Goal: Transaction & Acquisition: Purchase product/service

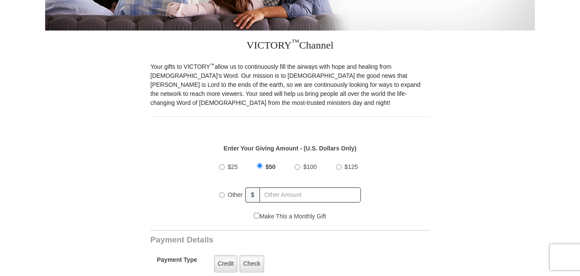
scroll to position [212, 0]
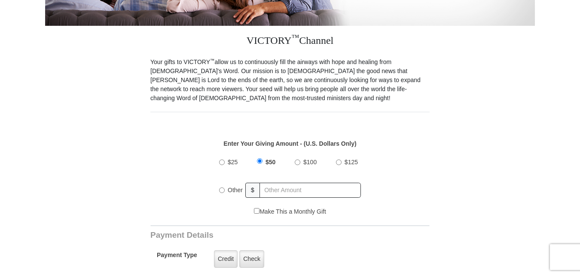
click at [222, 187] on input "Other" at bounding box center [222, 190] width 6 height 6
radio input "true"
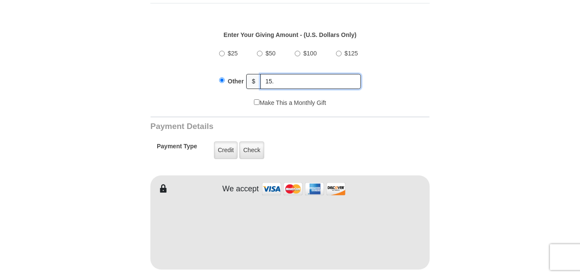
scroll to position [322, 0]
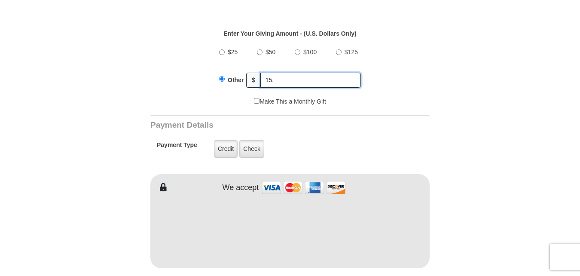
type input "15."
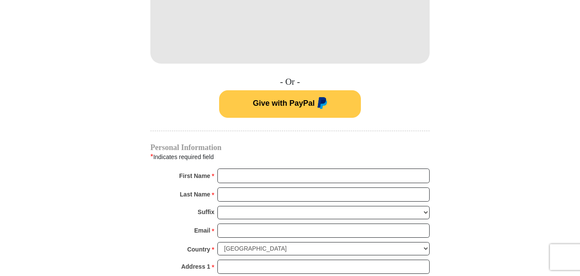
scroll to position [534, 0]
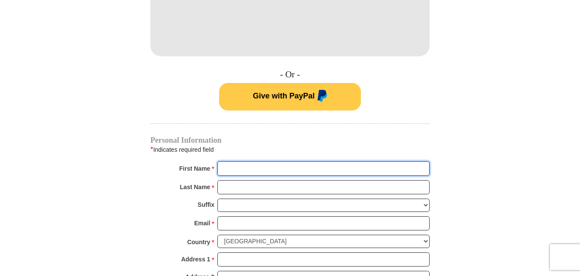
click at [235, 162] on input "First Name *" at bounding box center [323, 168] width 212 height 15
type input "[PERSON_NAME]"
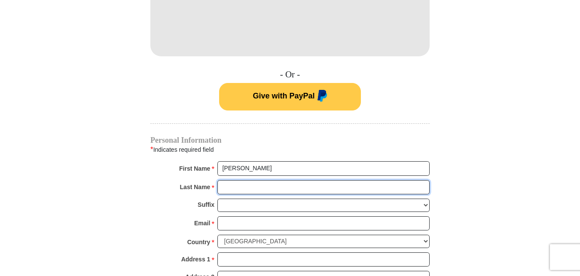
type input "[PERSON_NAME]"
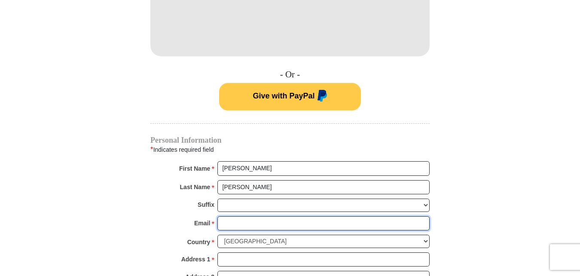
type input "[EMAIL_ADDRESS][DOMAIN_NAME]"
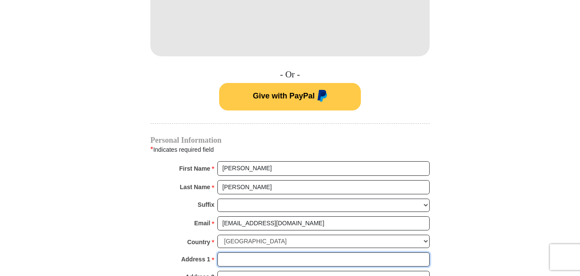
type input "[STREET_ADDRESS]"
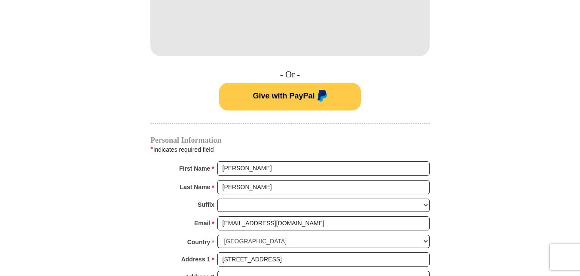
type input "BAKERSFIELD"
select select "CA"
type input "93301"
type input "6619005950"
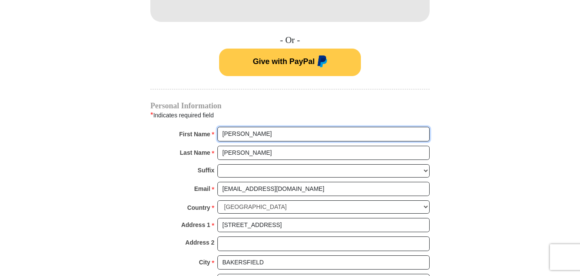
scroll to position [587, 0]
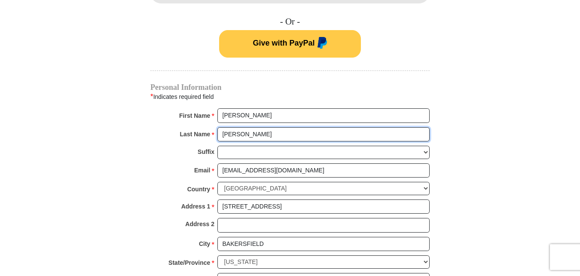
click at [254, 127] on input "[PERSON_NAME]" at bounding box center [323, 134] width 212 height 15
type input "[PERSON_NAME]"
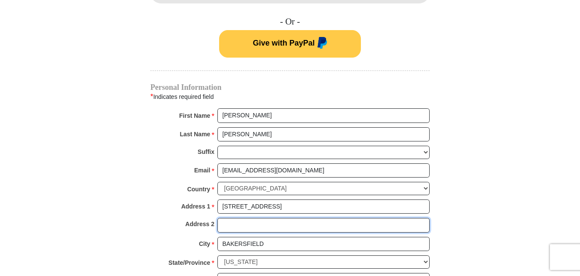
type input "302"
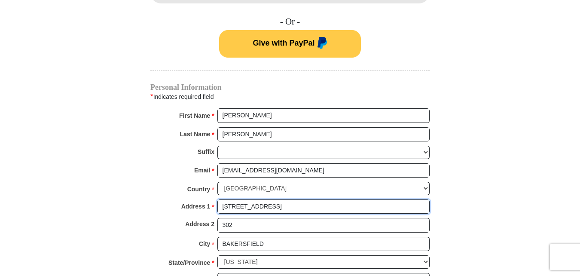
click at [282, 200] on input "[STREET_ADDRESS]" at bounding box center [323, 206] width 212 height 15
type input "[STREET_ADDRESS]"
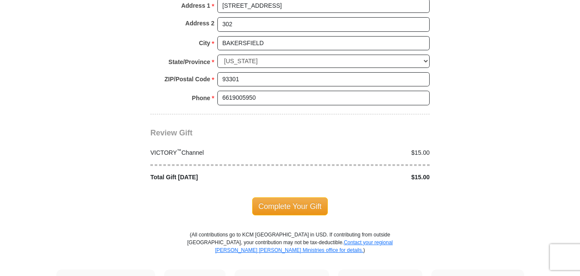
scroll to position [793, 0]
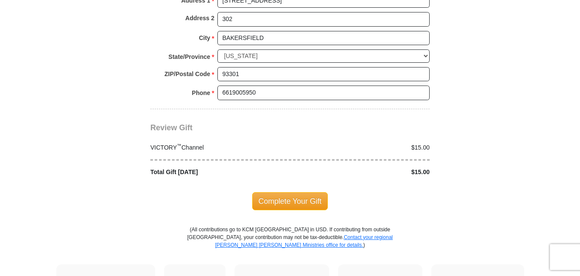
click at [288, 194] on span "Complete Your Gift" at bounding box center [290, 201] width 76 height 18
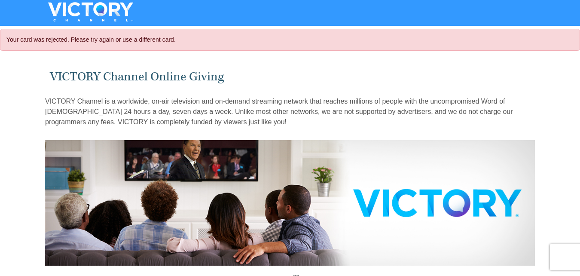
select select "CA"
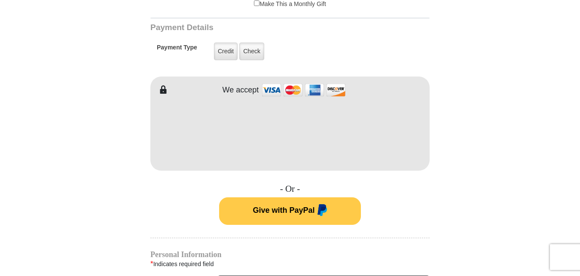
scroll to position [450, 0]
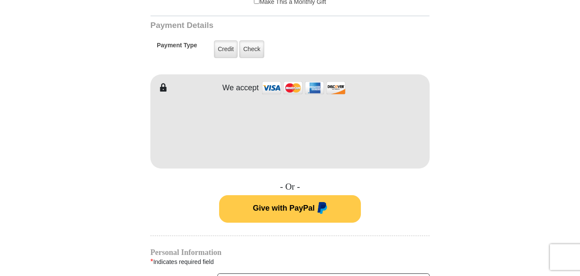
click at [243, 256] on div "* Indicates required field" at bounding box center [289, 261] width 279 height 11
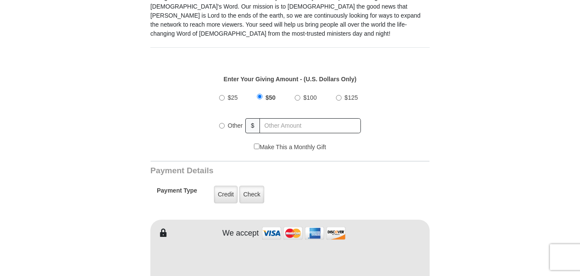
scroll to position [307, 0]
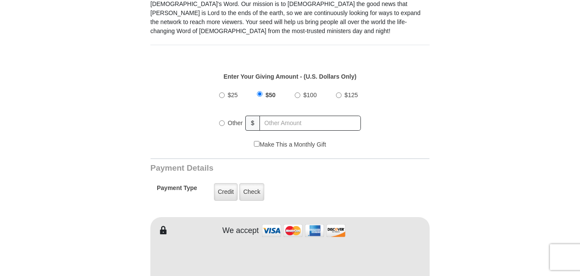
click at [222, 120] on input "Other" at bounding box center [222, 123] width 6 height 6
radio input "true"
type input "15."
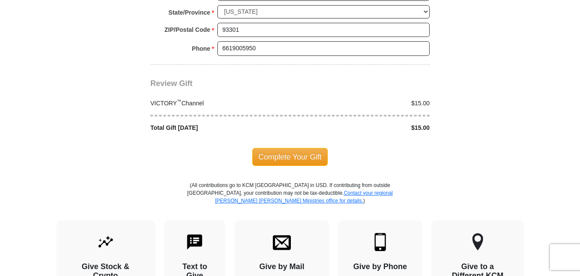
scroll to position [854, 0]
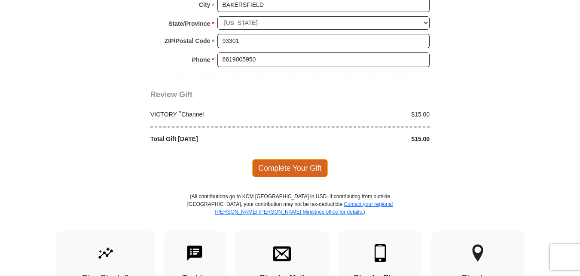
click at [276, 163] on span "Complete Your Gift" at bounding box center [290, 168] width 76 height 18
